Goal: Information Seeking & Learning: Learn about a topic

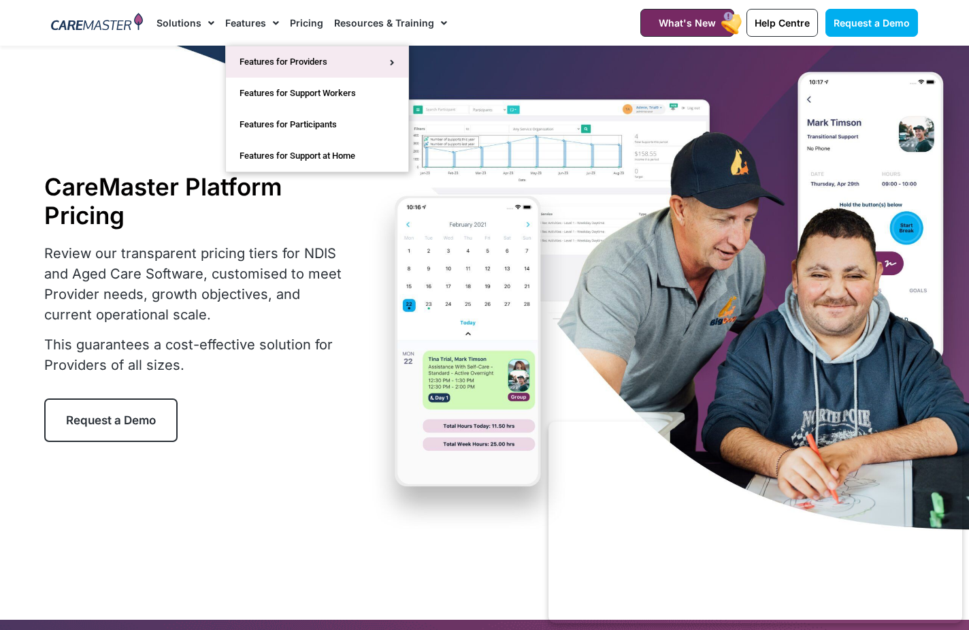
click at [268, 57] on link "Features for Providers" at bounding box center [317, 61] width 182 height 31
